Goal: Task Accomplishment & Management: Manage account settings

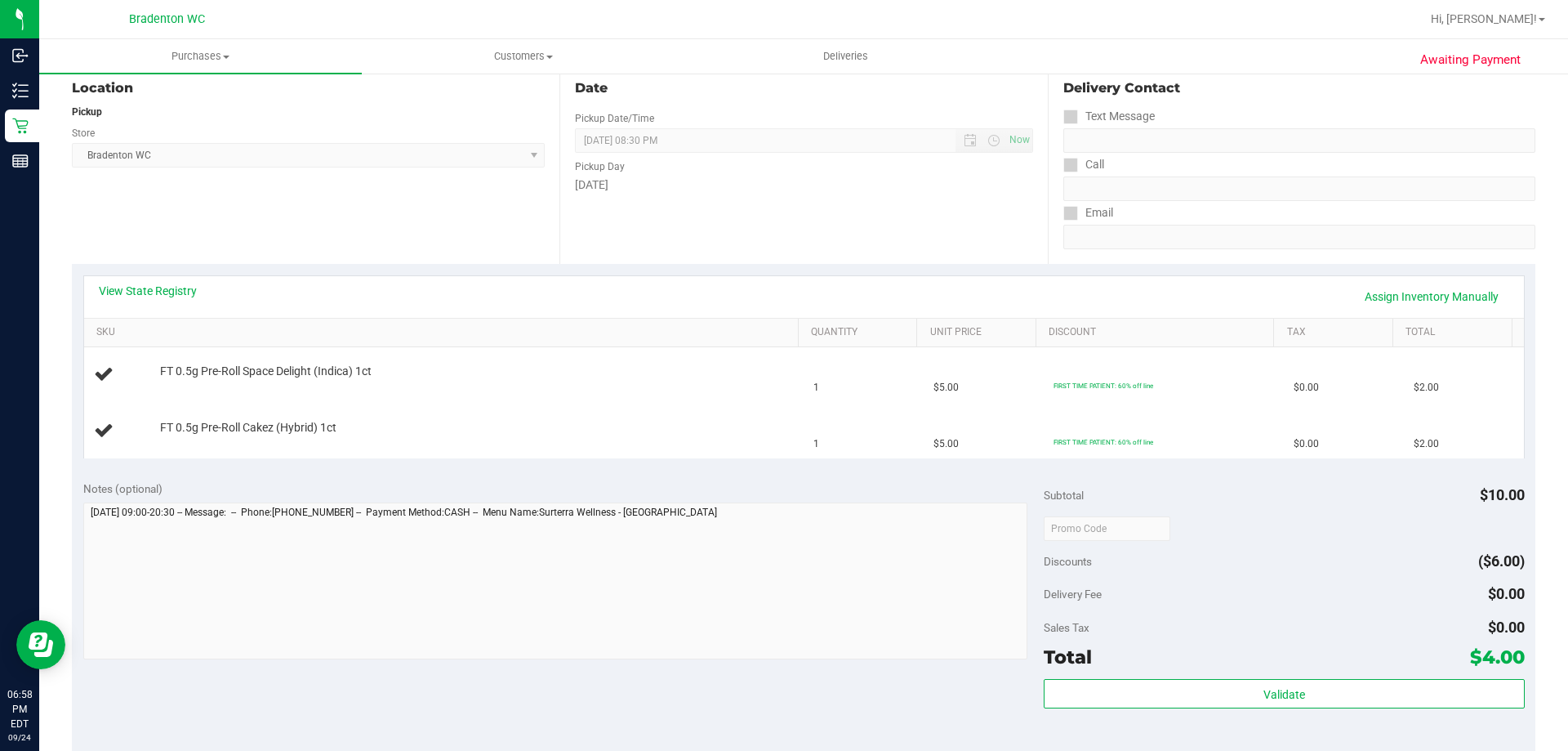
scroll to position [602, 0]
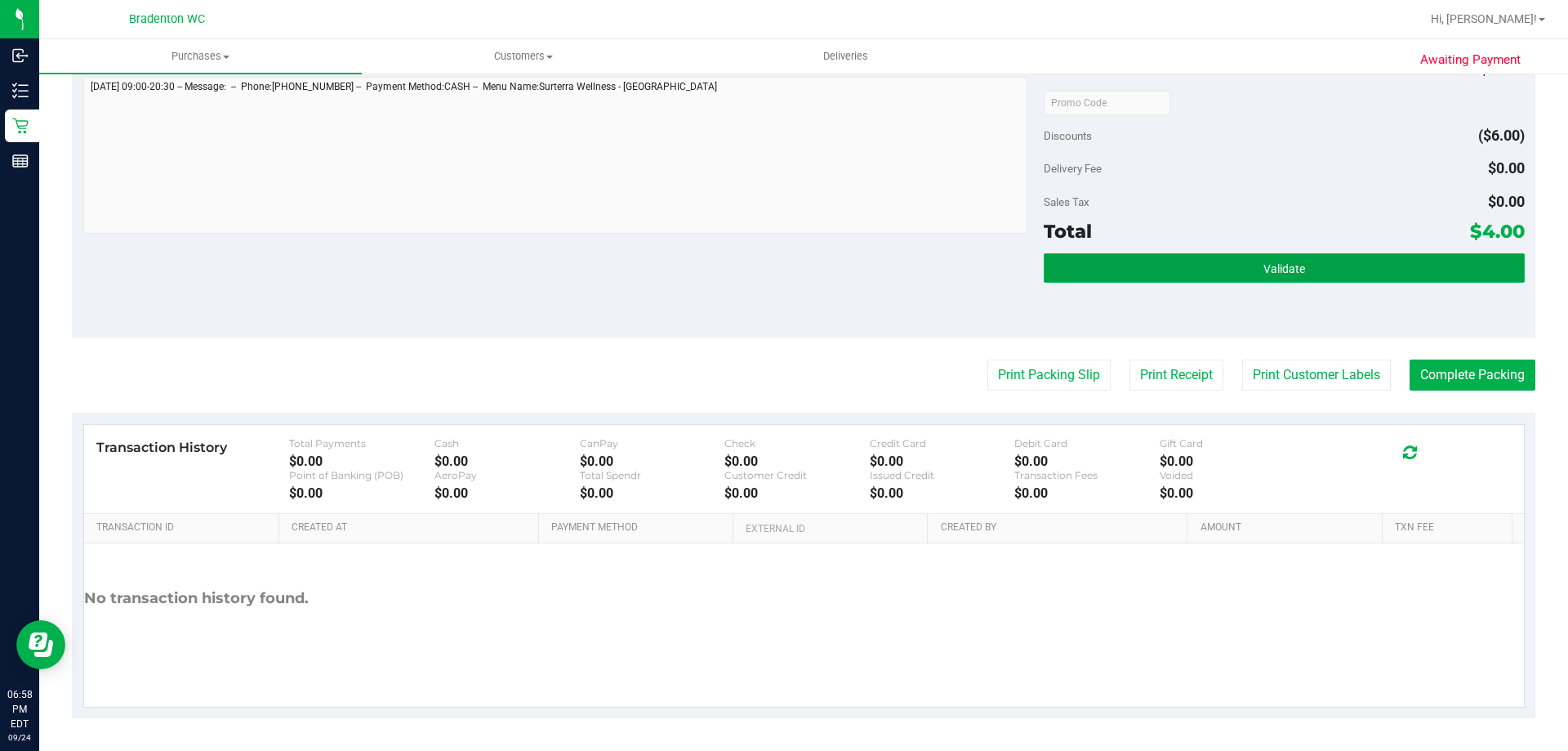
click at [1273, 269] on span "Validate" at bounding box center [1285, 269] width 42 height 13
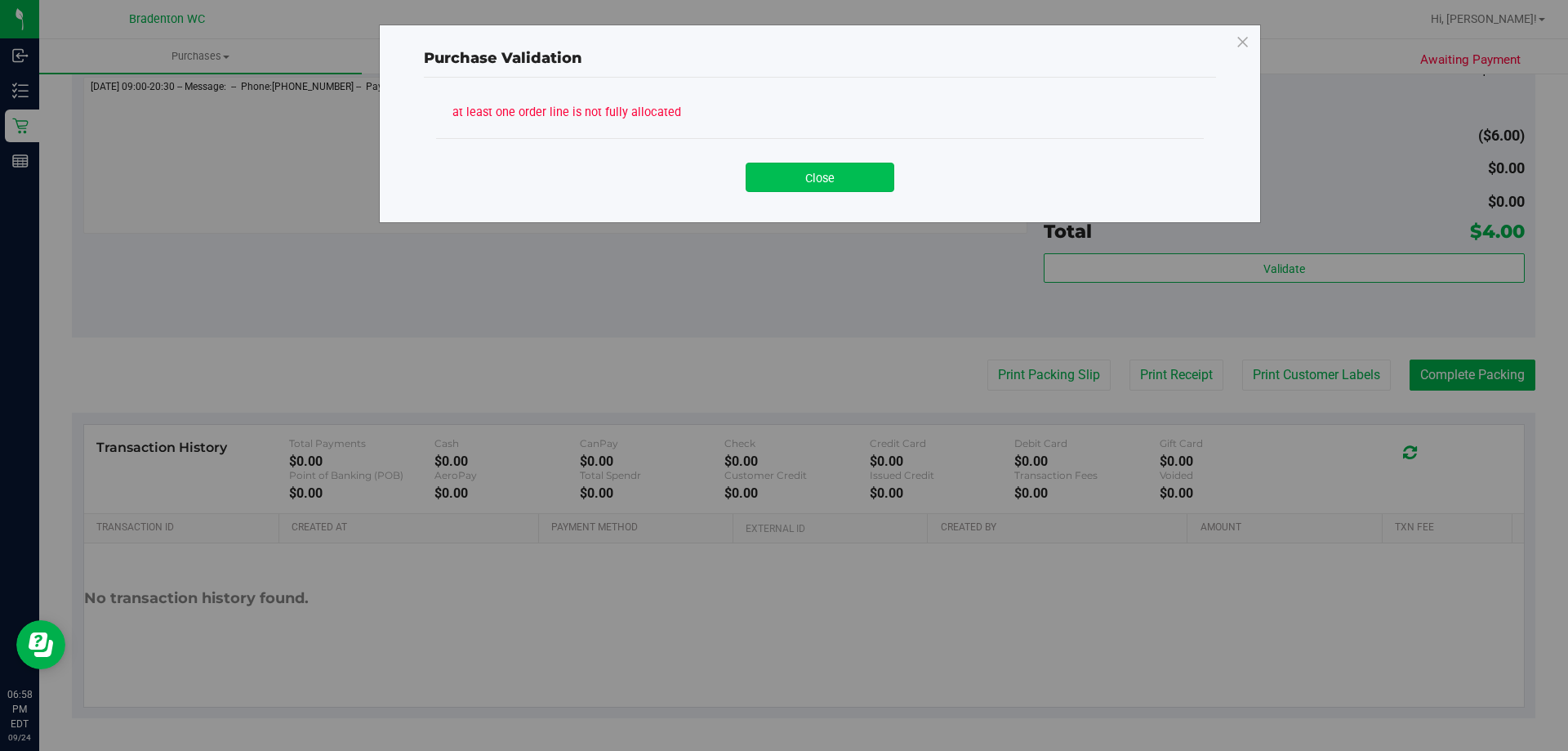
click at [839, 184] on button "Close" at bounding box center [819, 177] width 149 height 29
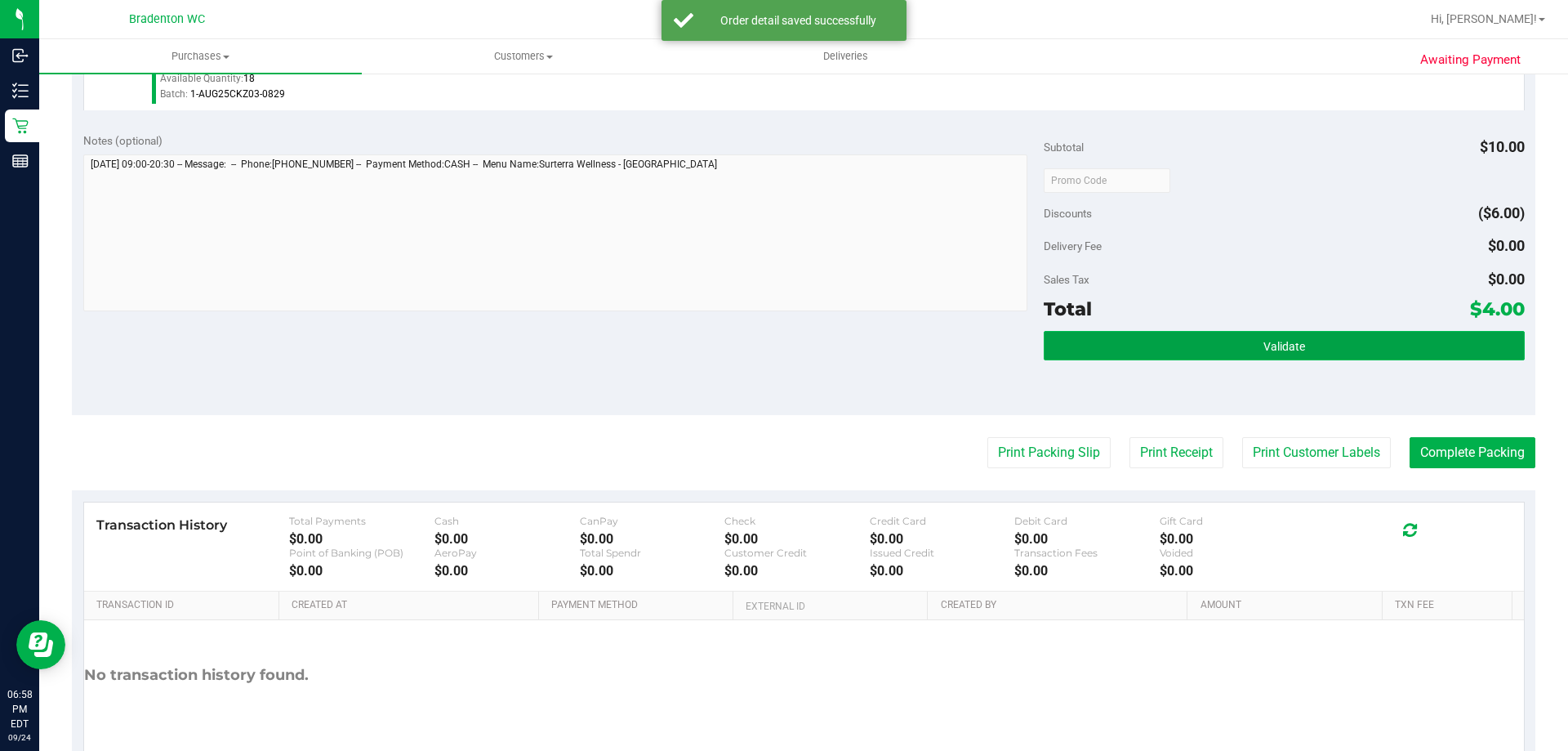
click at [1270, 336] on button "Validate" at bounding box center [1283, 346] width 480 height 29
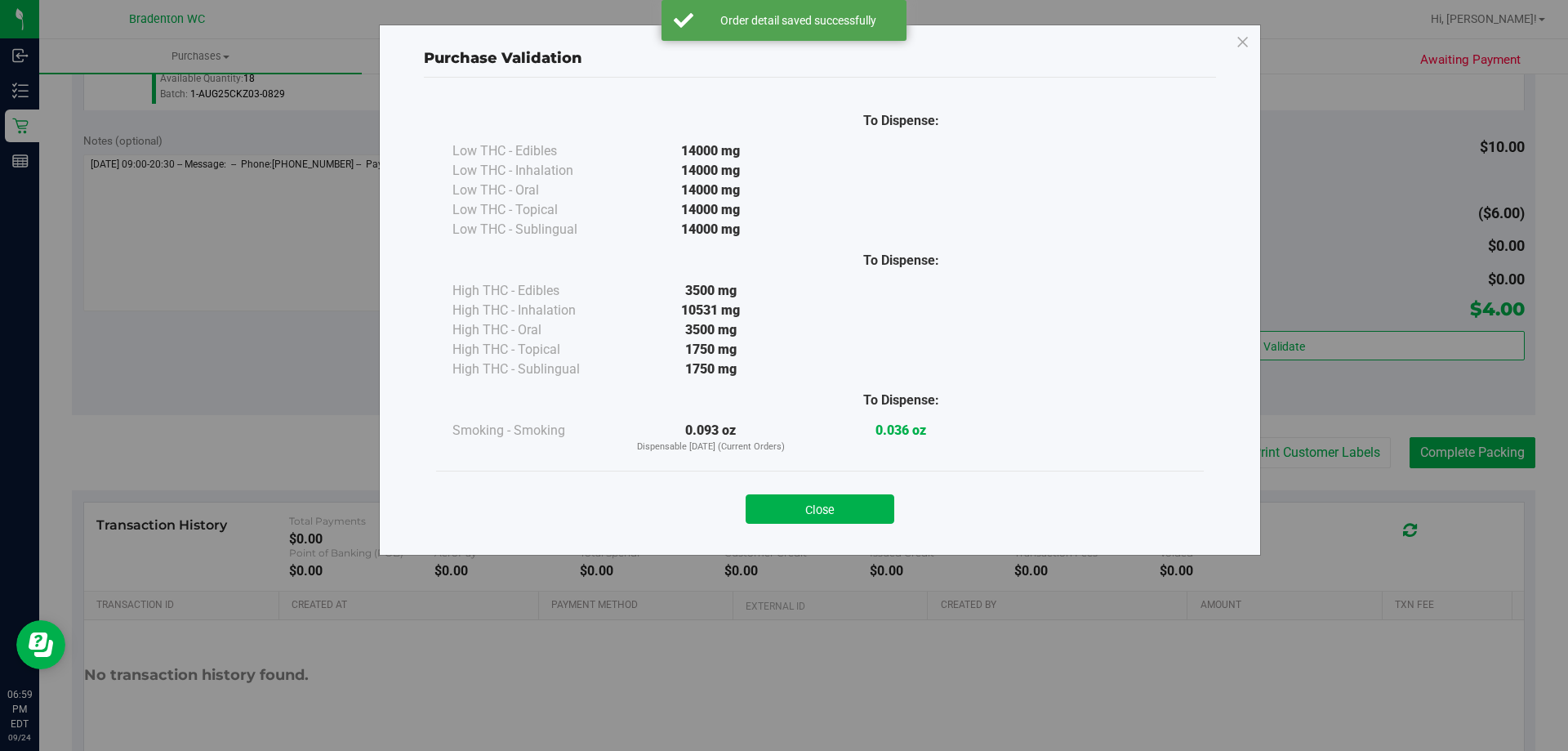
drag, startPoint x: 824, startPoint y: 509, endPoint x: 839, endPoint y: 505, distance: 15.5
click at [825, 510] on button "Close" at bounding box center [819, 509] width 149 height 29
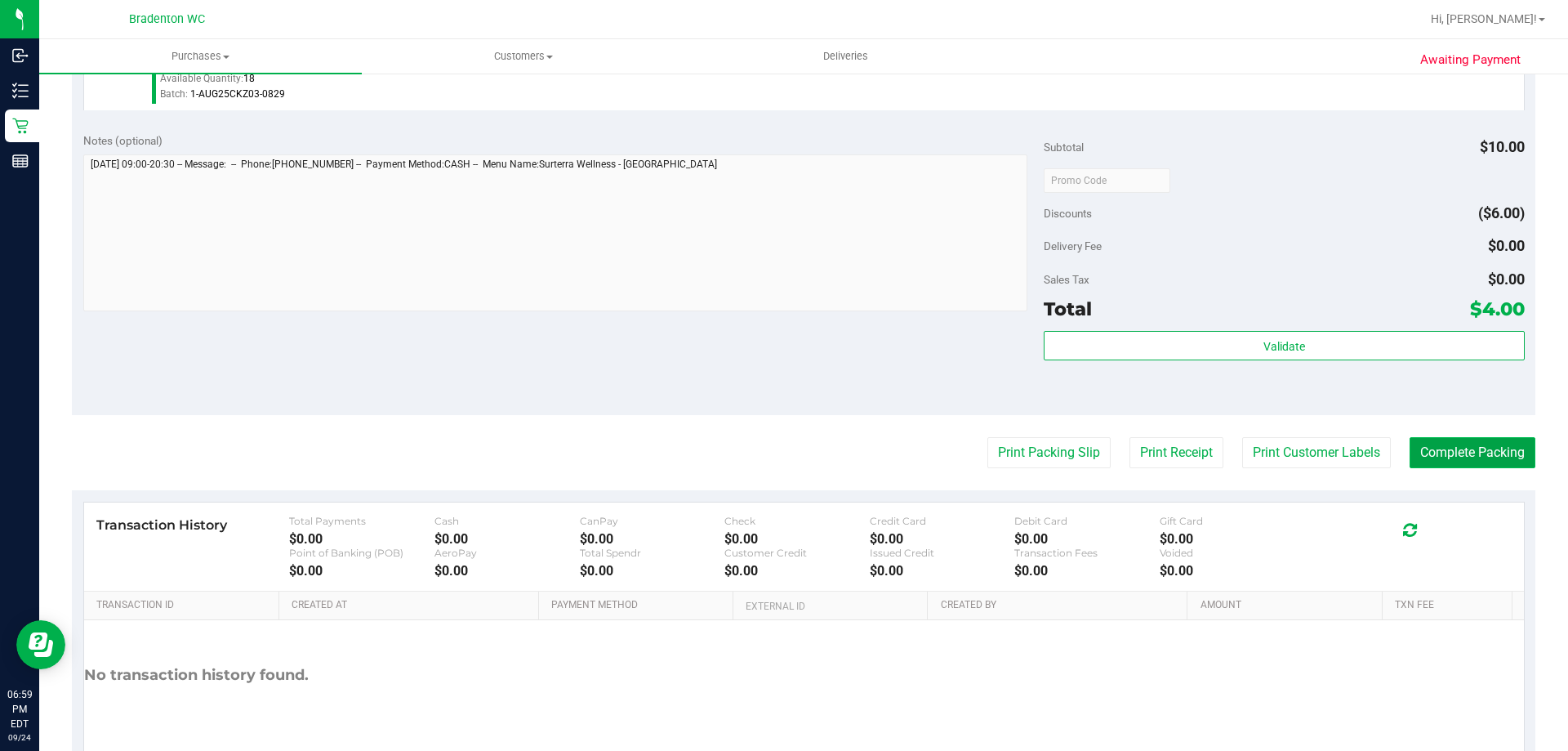
click at [1519, 447] on button "Complete Packing" at bounding box center [1473, 453] width 126 height 31
